Goal: Transaction & Acquisition: Purchase product/service

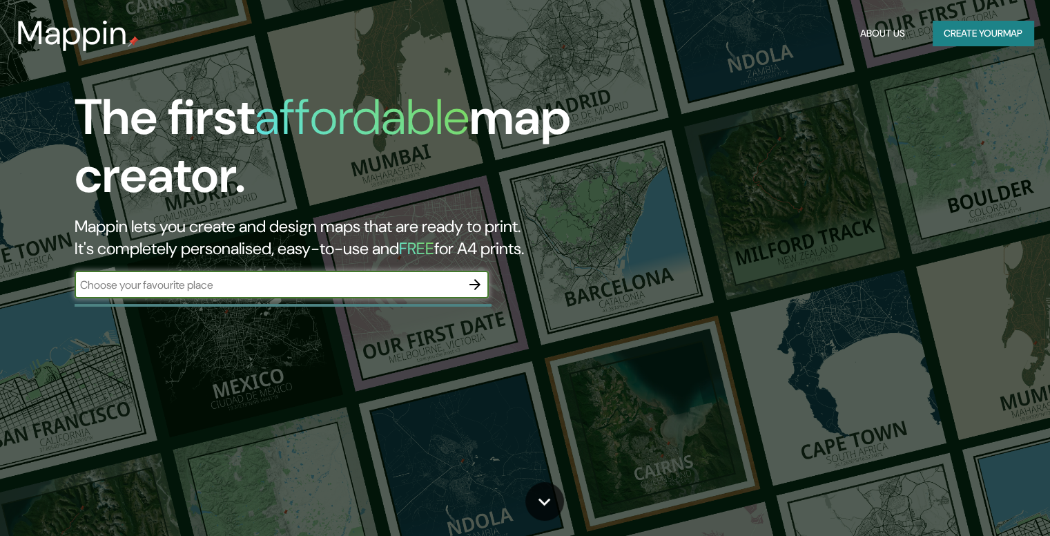
click at [469, 285] on icon "button" at bounding box center [475, 284] width 17 height 17
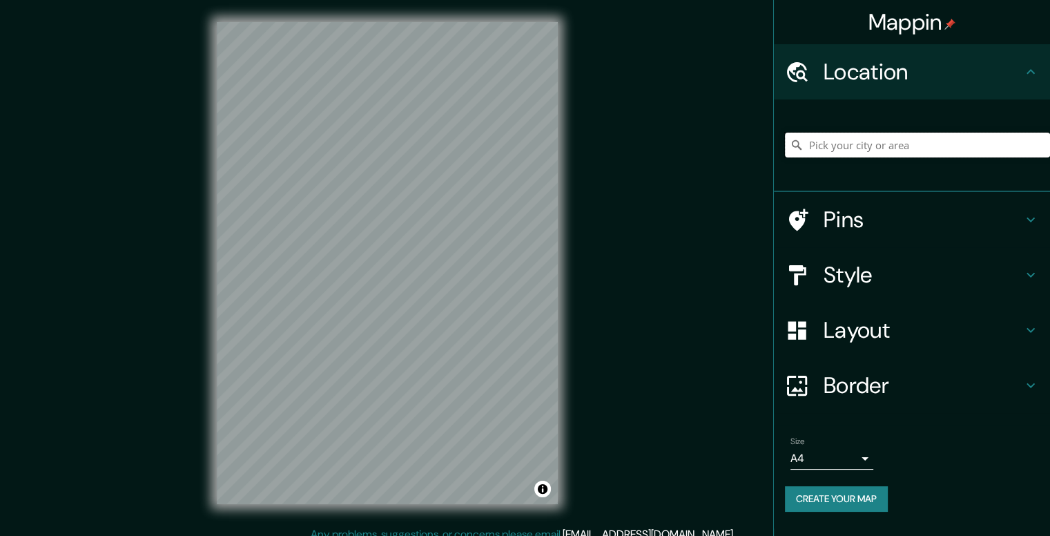
click at [844, 142] on input "Pick your city or area" at bounding box center [917, 145] width 265 height 25
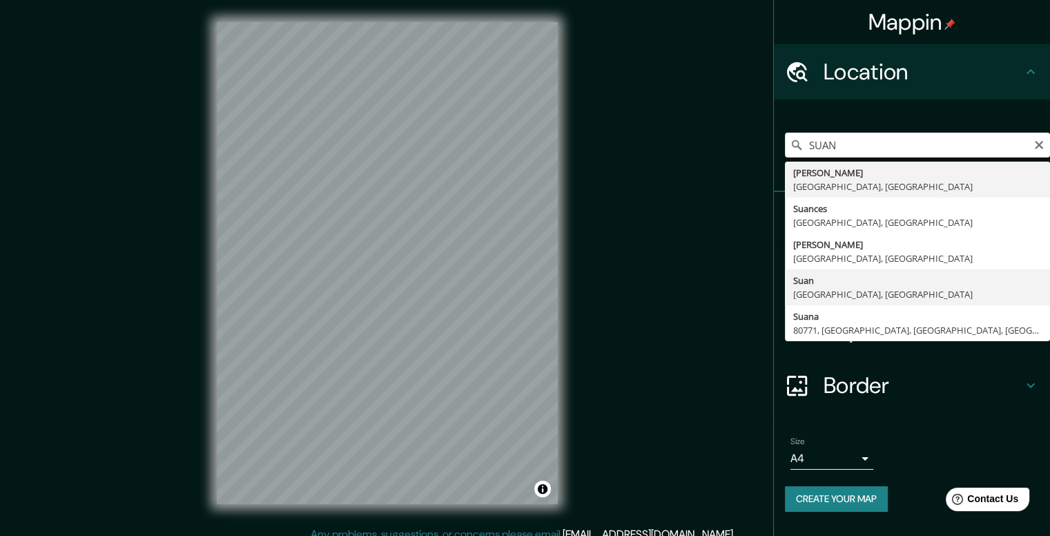
type input "Suan, Atlántico, [GEOGRAPHIC_DATA]"
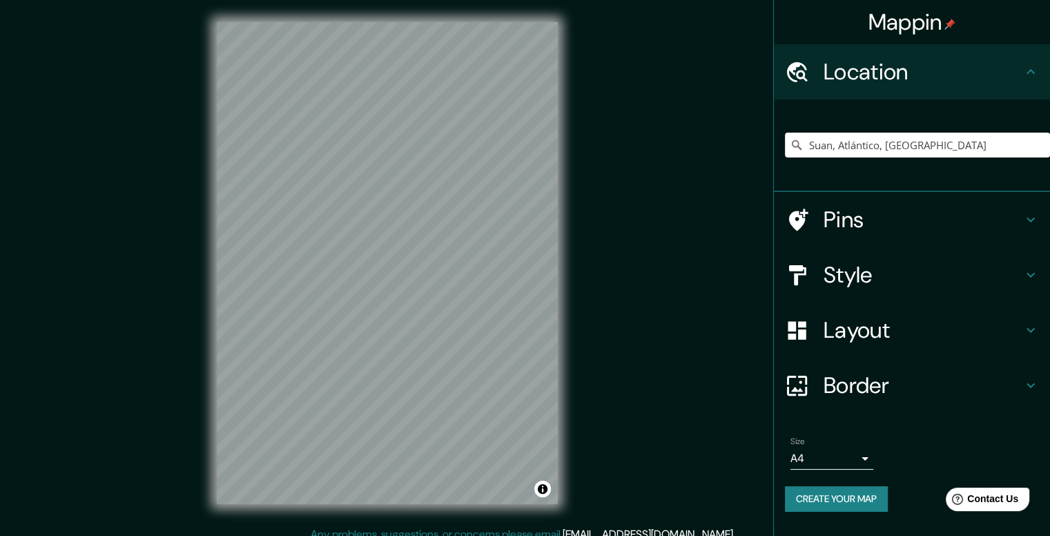
click at [856, 276] on h4 "Style" at bounding box center [923, 275] width 199 height 28
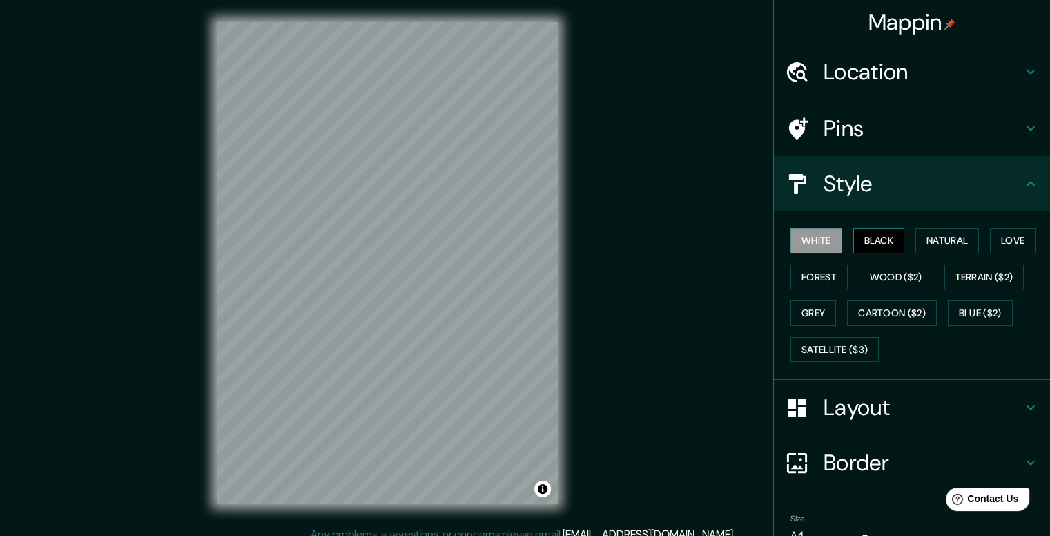
click at [870, 244] on button "Black" at bounding box center [879, 241] width 52 height 26
click at [191, 219] on div "Mappin Location [GEOGRAPHIC_DATA], [GEOGRAPHIC_DATA], [GEOGRAPHIC_DATA] Pins St…" at bounding box center [525, 274] width 1050 height 548
click at [386, 325] on div at bounding box center [391, 327] width 11 height 11
click at [386, 325] on div at bounding box center [391, 326] width 11 height 11
click at [933, 239] on button "Natural" at bounding box center [948, 241] width 64 height 26
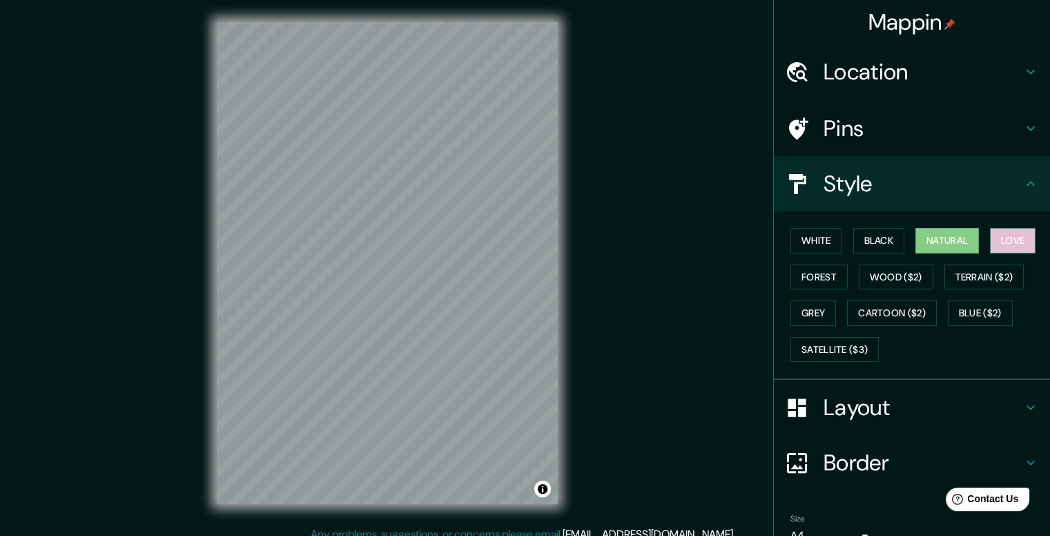
click at [993, 233] on button "Love" at bounding box center [1013, 241] width 46 height 26
click at [820, 275] on button "Forest" at bounding box center [819, 277] width 57 height 26
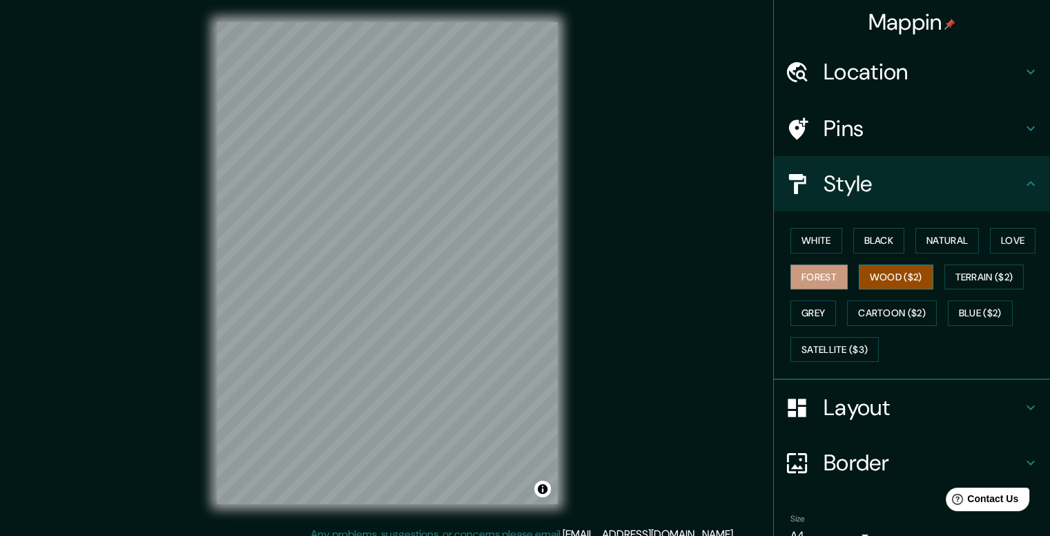
click at [875, 281] on button "Wood ($2)" at bounding box center [896, 277] width 75 height 26
click at [955, 276] on button "Terrain ($2)" at bounding box center [985, 277] width 80 height 26
click at [896, 279] on button "Wood ($2)" at bounding box center [896, 277] width 75 height 26
click at [969, 272] on button "Terrain ($2)" at bounding box center [985, 277] width 80 height 26
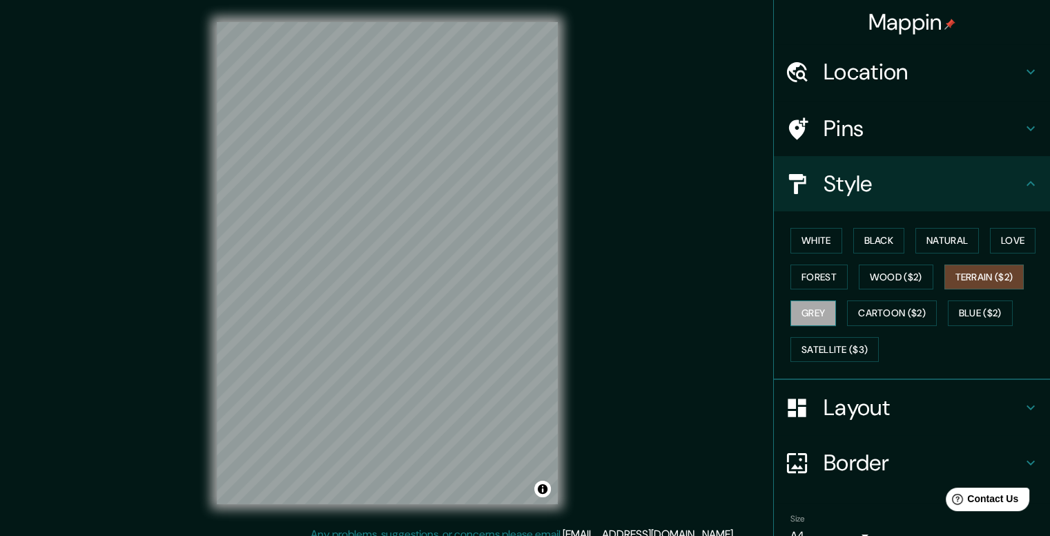
click at [798, 318] on button "Grey" at bounding box center [814, 313] width 46 height 26
click at [915, 315] on button "Cartoon ($2)" at bounding box center [892, 313] width 90 height 26
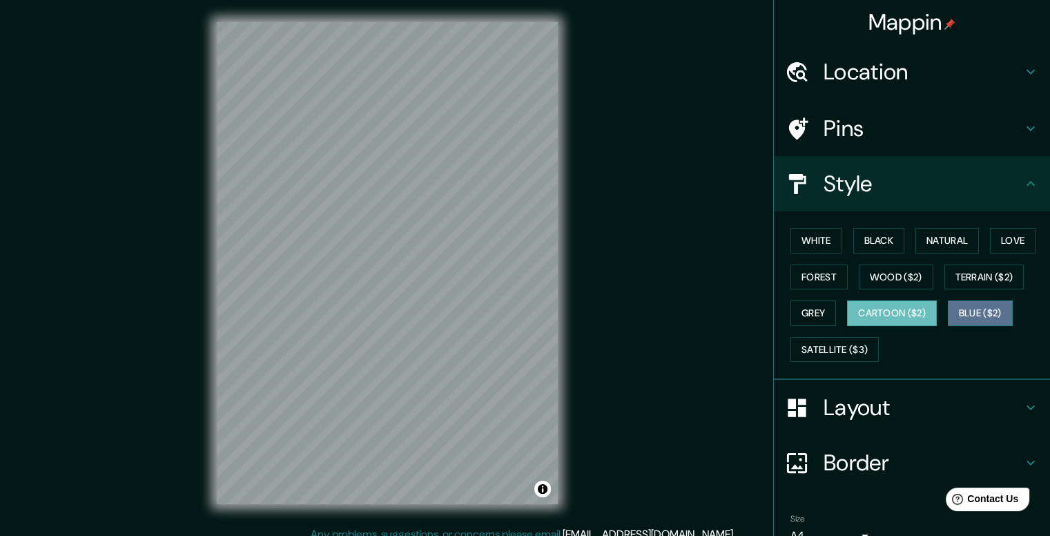
click at [963, 316] on button "Blue ($2)" at bounding box center [980, 313] width 65 height 26
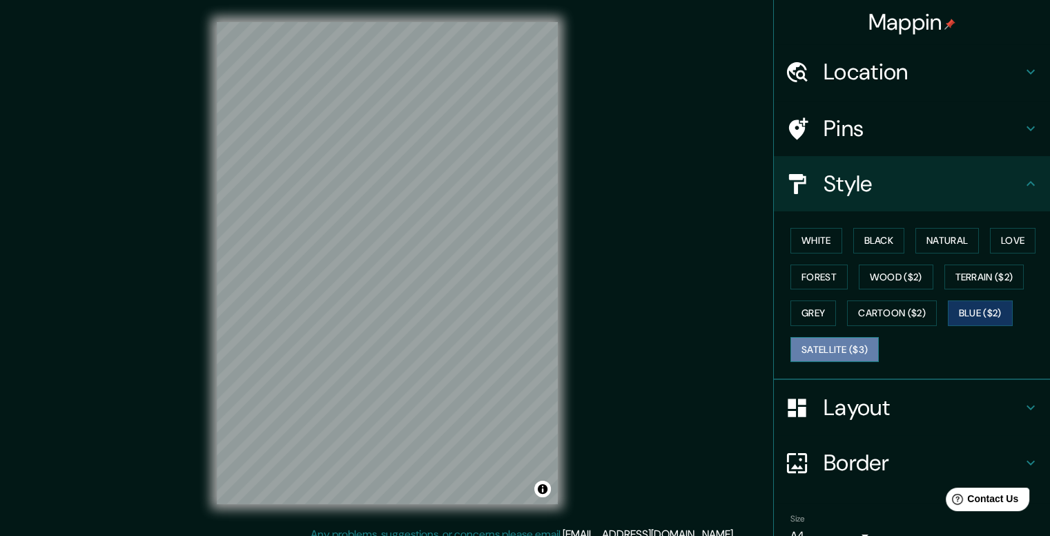
click at [804, 349] on button "Satellite ($3)" at bounding box center [835, 350] width 88 height 26
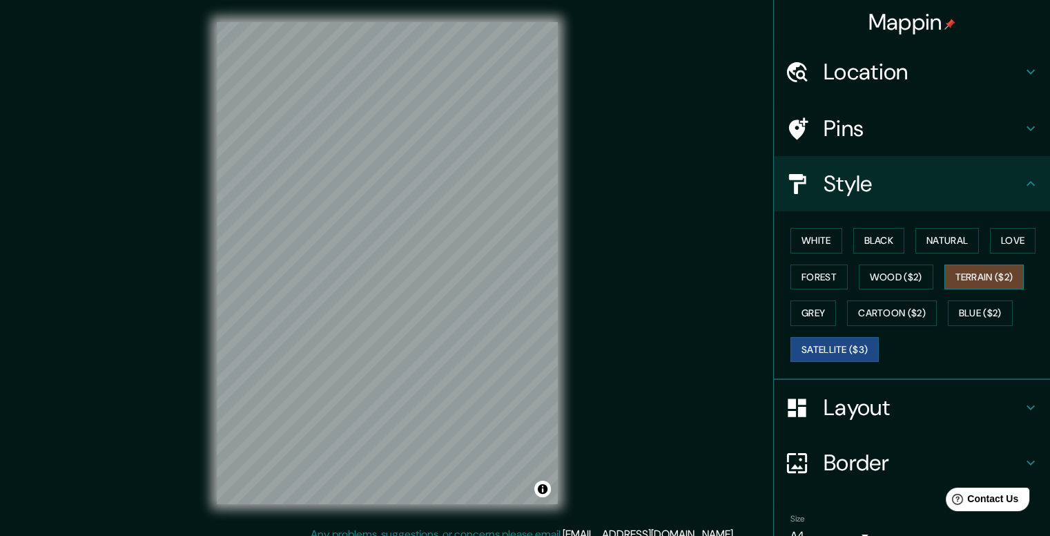
click at [956, 266] on button "Terrain ($2)" at bounding box center [985, 277] width 80 height 26
click at [928, 242] on button "Natural" at bounding box center [948, 241] width 64 height 26
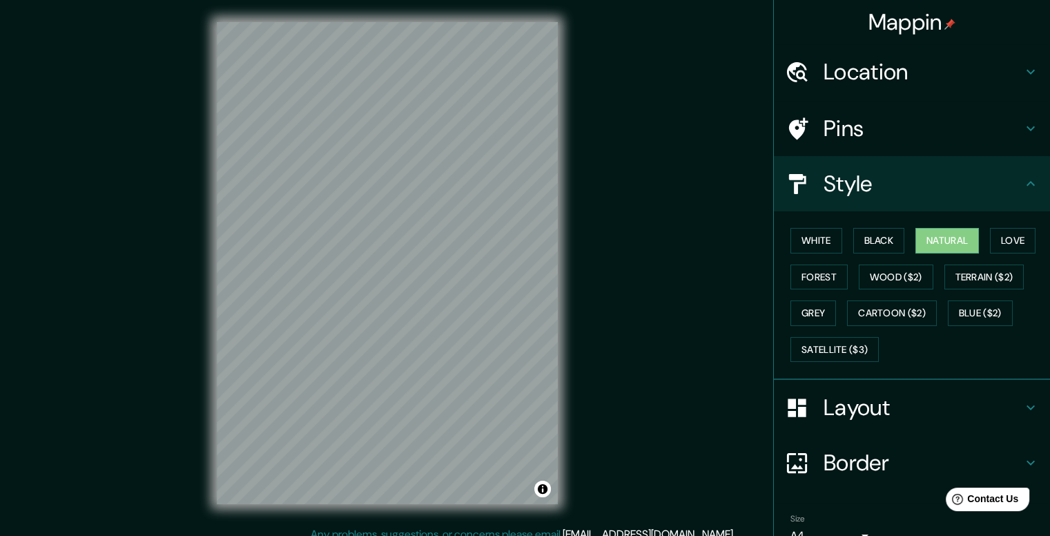
click at [827, 128] on h4 "Pins" at bounding box center [923, 129] width 199 height 28
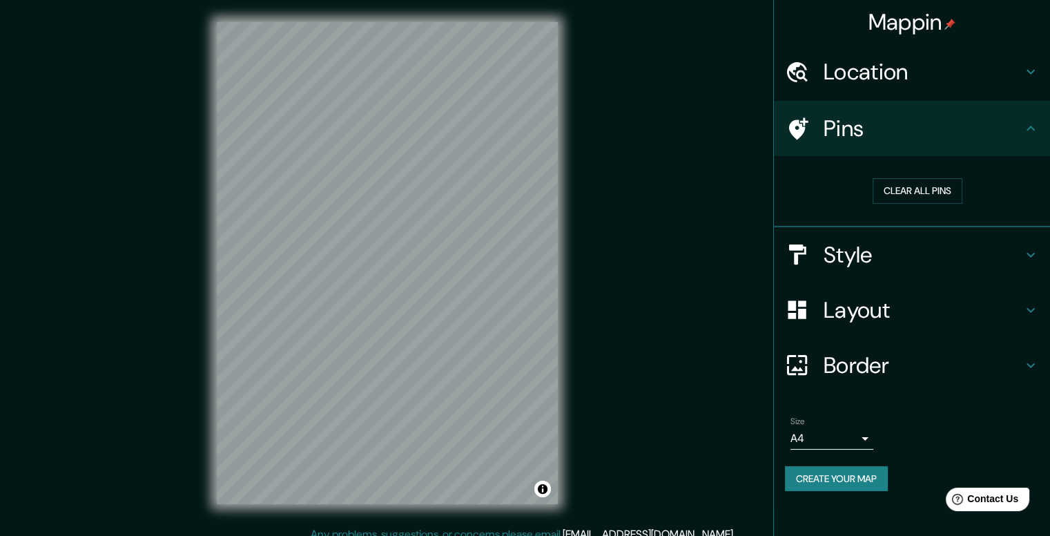
click at [851, 242] on h4 "Style" at bounding box center [923, 255] width 199 height 28
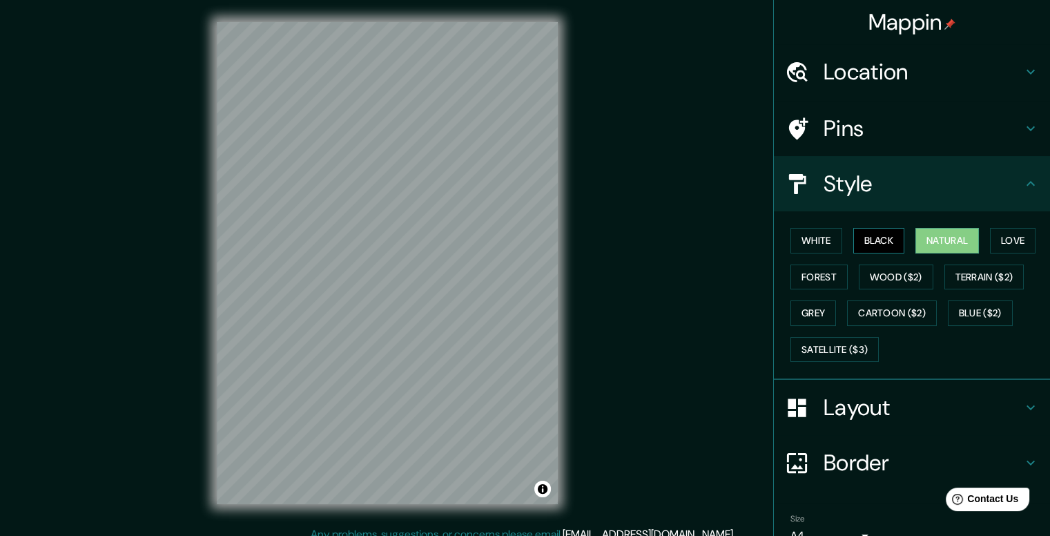
click at [876, 238] on button "Black" at bounding box center [879, 241] width 52 height 26
click at [824, 396] on h4 "Layout" at bounding box center [923, 408] width 199 height 28
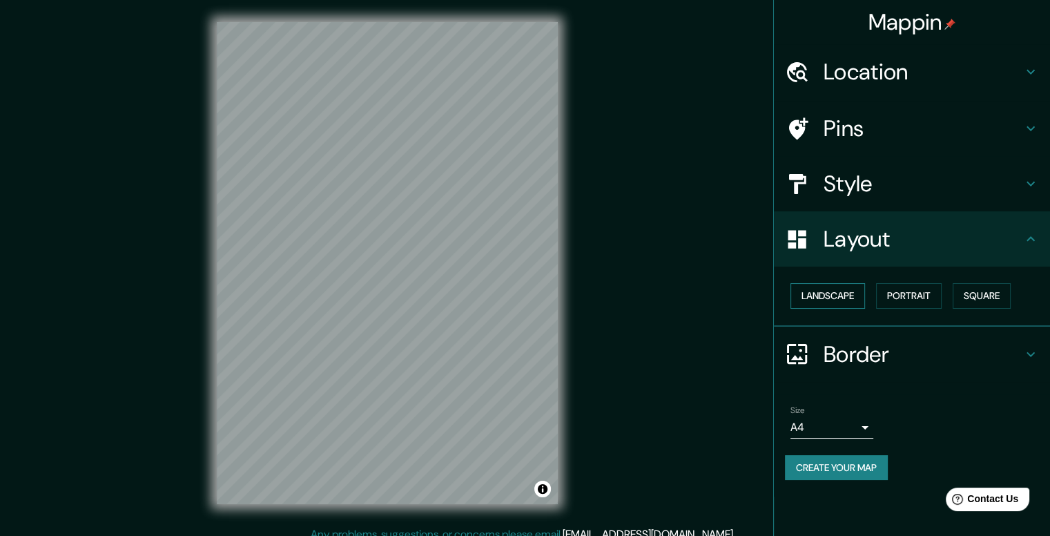
click at [834, 302] on button "Landscape" at bounding box center [828, 296] width 75 height 26
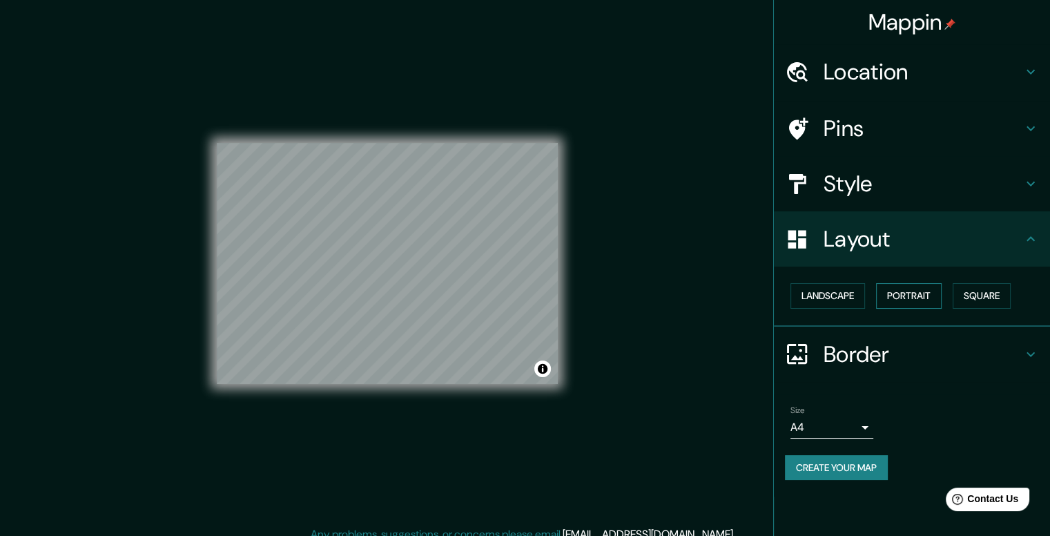
click at [891, 299] on button "Portrait" at bounding box center [909, 296] width 66 height 26
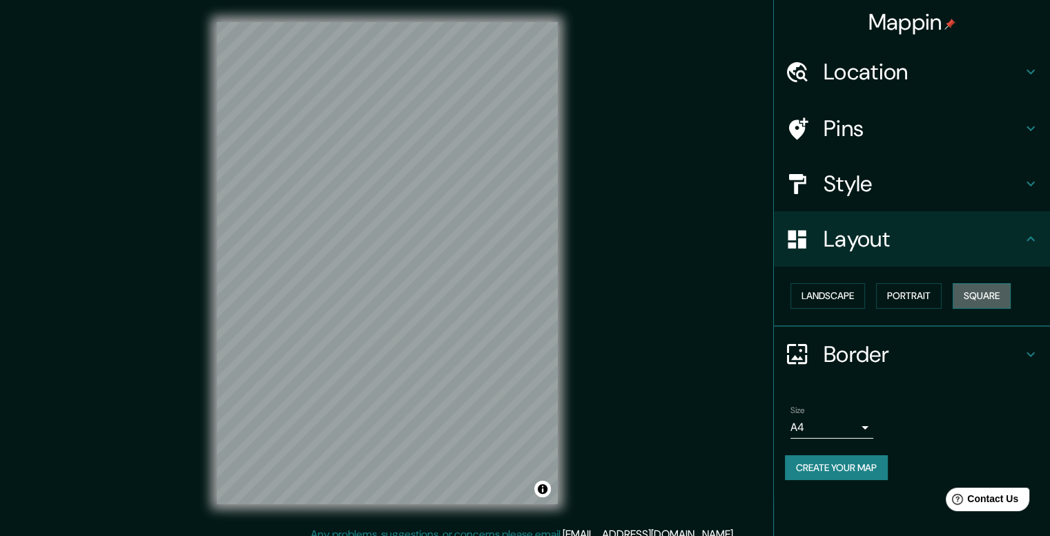
click at [990, 285] on button "Square" at bounding box center [982, 296] width 58 height 26
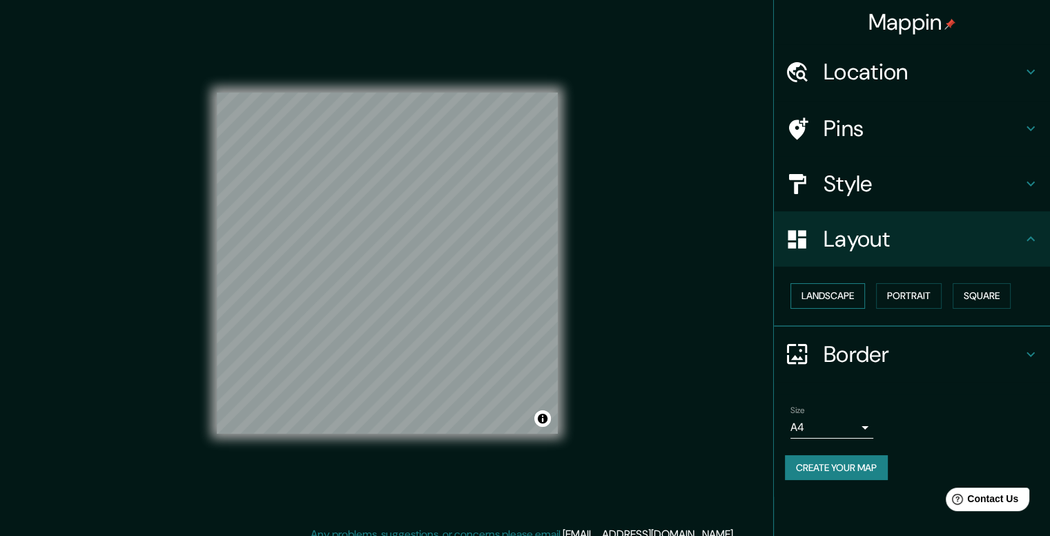
click at [853, 299] on button "Landscape" at bounding box center [828, 296] width 75 height 26
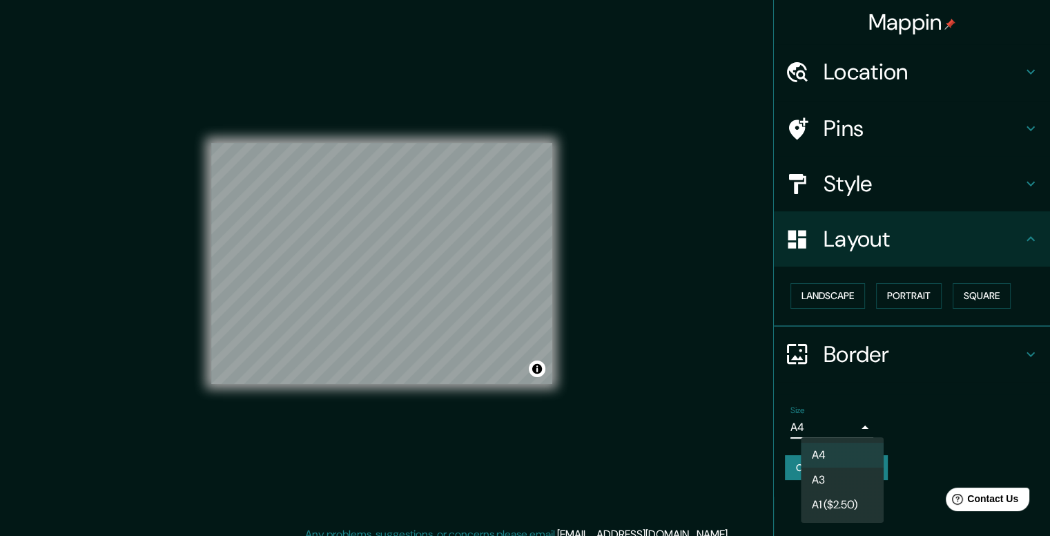
click at [820, 420] on body "Mappin Location [GEOGRAPHIC_DATA], [GEOGRAPHIC_DATA], [GEOGRAPHIC_DATA] Pins St…" at bounding box center [525, 268] width 1050 height 536
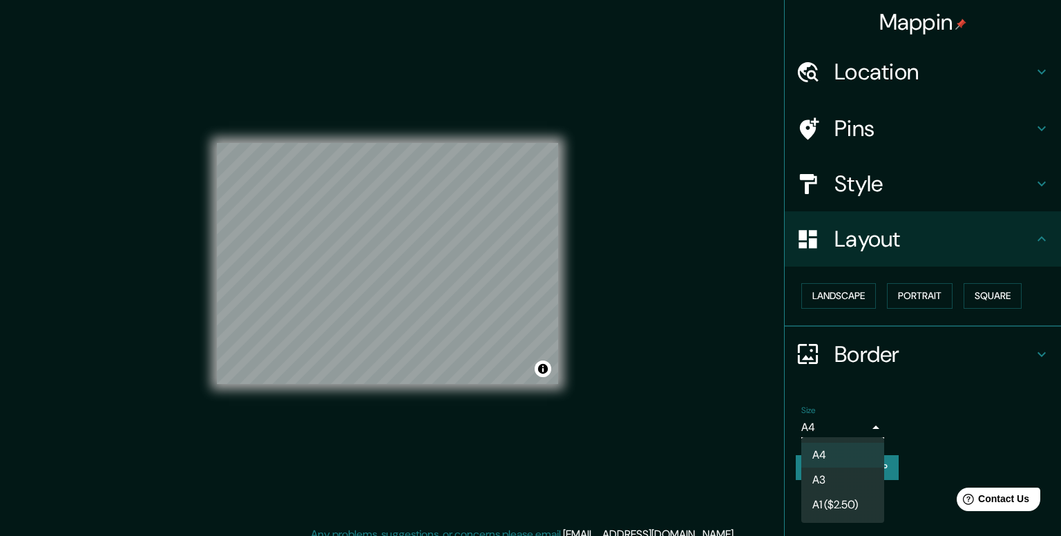
click at [862, 423] on div at bounding box center [530, 268] width 1061 height 536
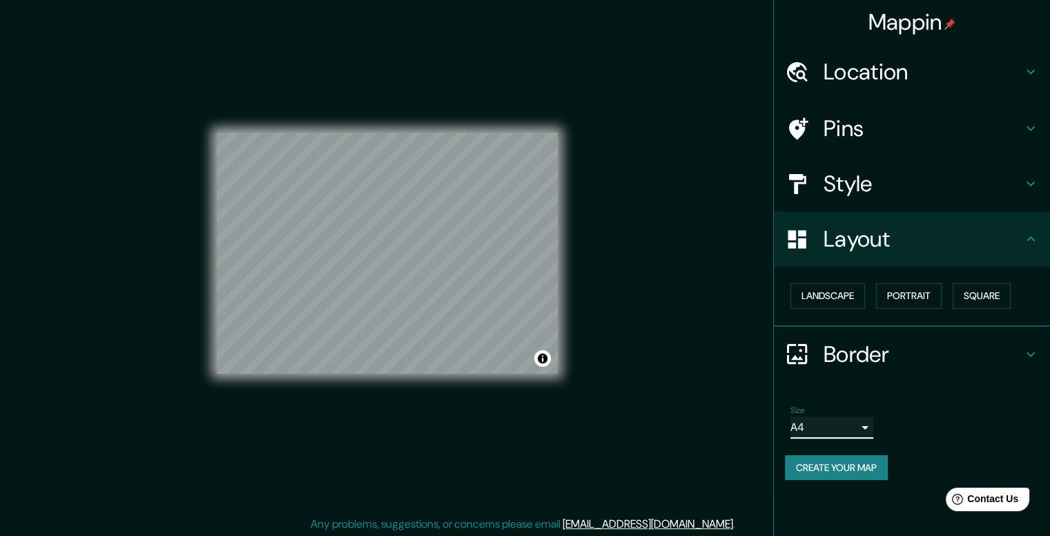
scroll to position [12, 0]
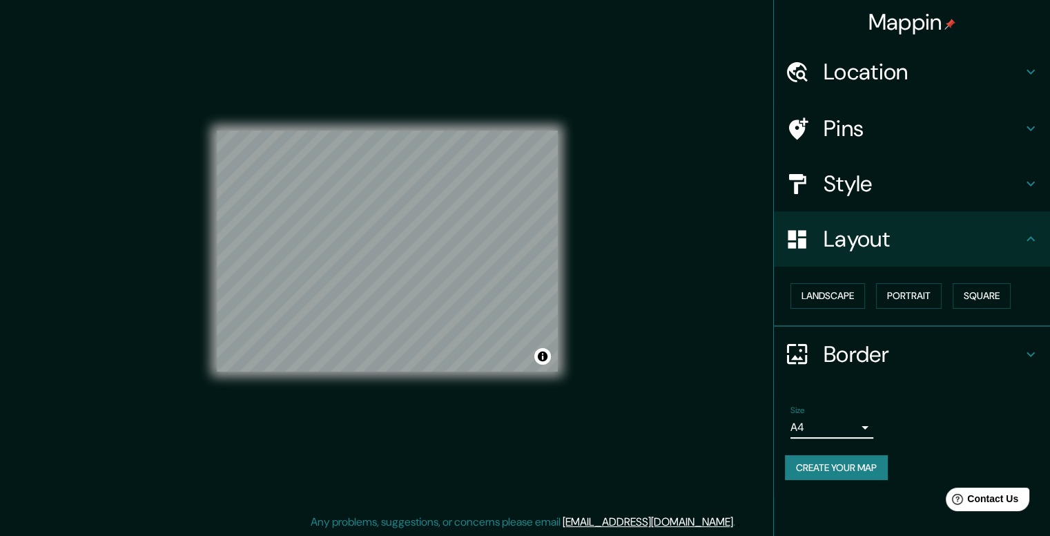
click at [826, 461] on button "Create your map" at bounding box center [836, 468] width 103 height 26
